Goal: Complete application form

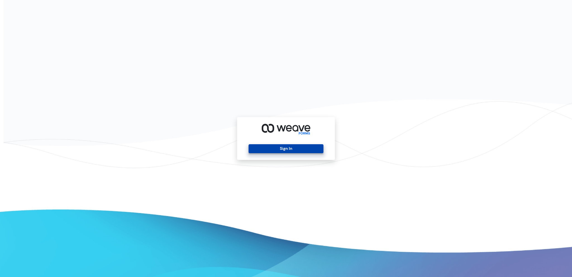
click at [269, 151] on button "Sign In" at bounding box center [286, 148] width 75 height 9
click at [280, 146] on button "Sign In" at bounding box center [286, 148] width 75 height 9
click at [287, 150] on button "Sign In" at bounding box center [286, 148] width 75 height 9
